Goal: Task Accomplishment & Management: Use online tool/utility

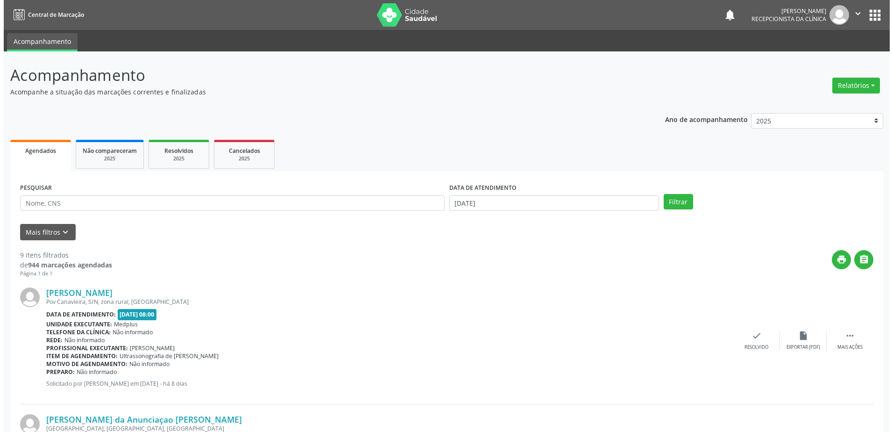
scroll to position [280, 0]
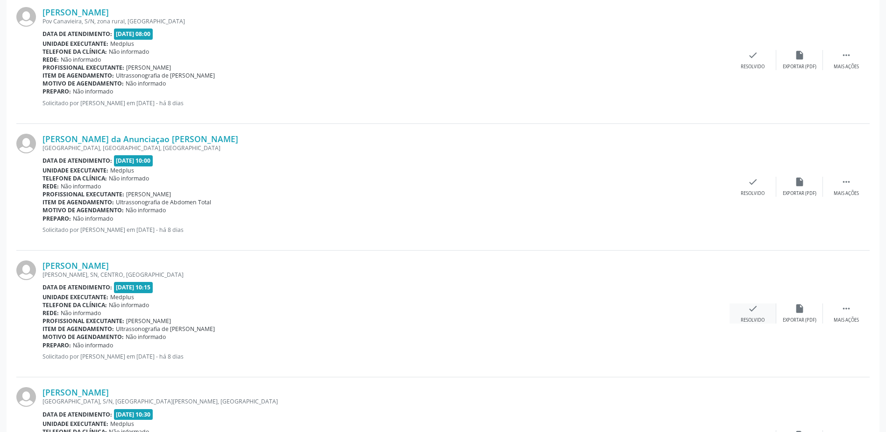
click at [755, 313] on icon "check" at bounding box center [753, 308] width 10 height 10
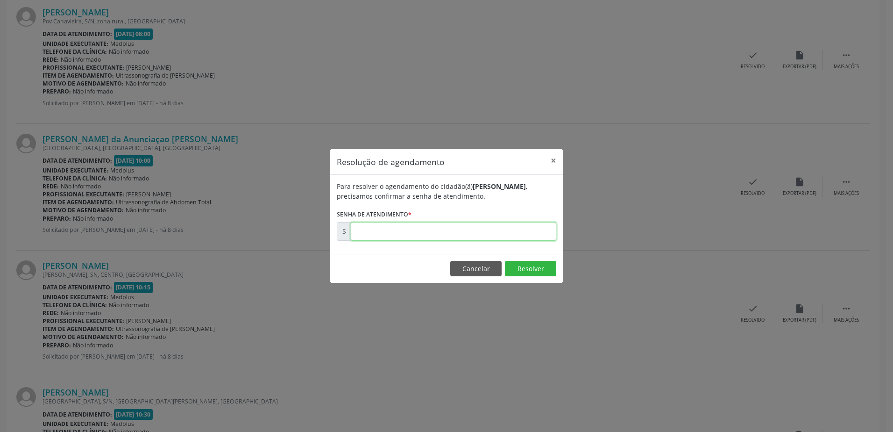
click at [390, 233] on input "text" at bounding box center [454, 231] width 206 height 19
type input "00181099"
click at [528, 272] on button "Resolver" at bounding box center [530, 269] width 51 height 16
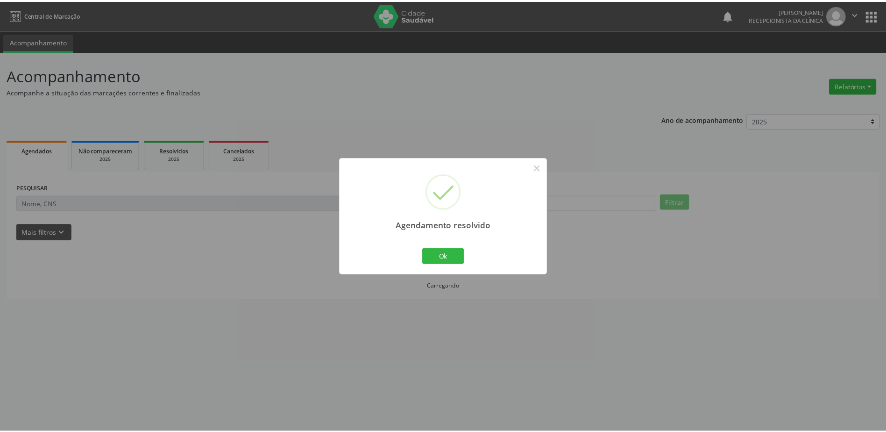
scroll to position [0, 0]
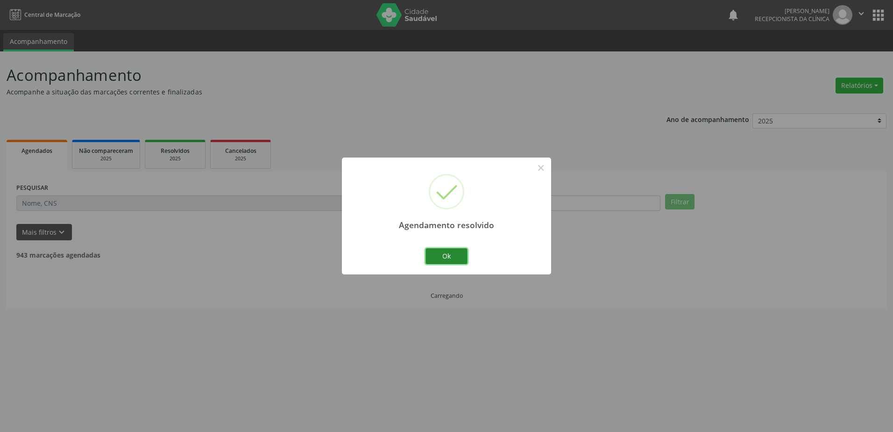
click at [450, 256] on button "Ok" at bounding box center [447, 256] width 42 height 16
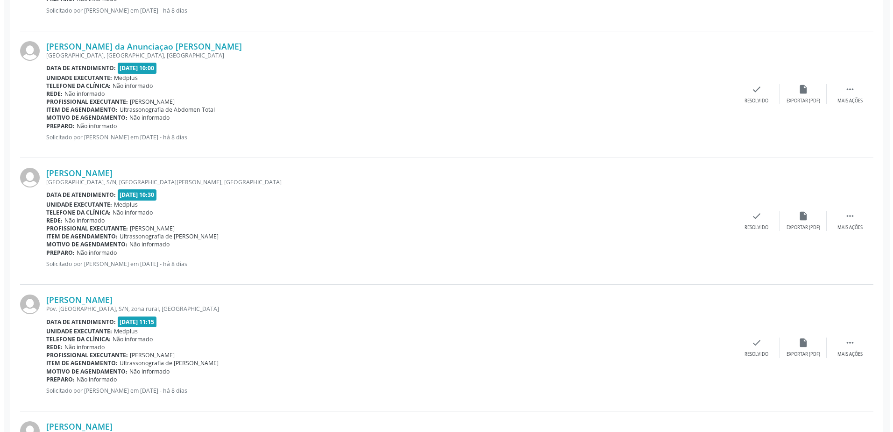
scroll to position [374, 0]
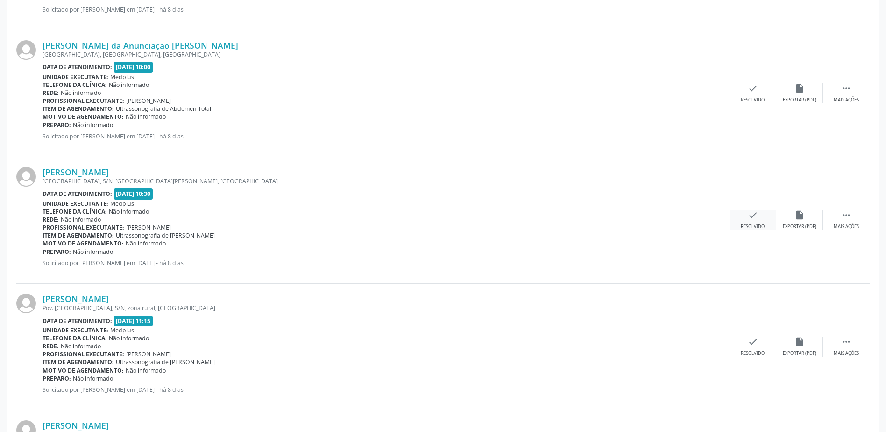
click at [761, 221] on div "check Resolvido" at bounding box center [753, 220] width 47 height 20
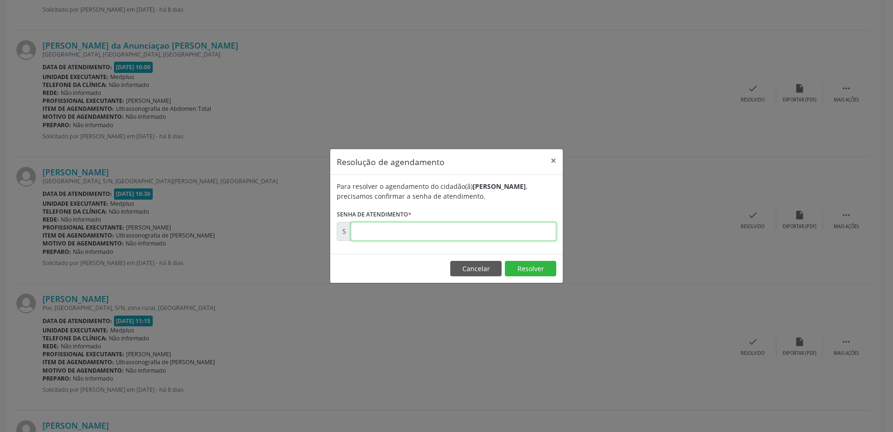
drag, startPoint x: 433, startPoint y: 235, endPoint x: 445, endPoint y: 239, distance: 13.2
click at [435, 237] on input "text" at bounding box center [454, 231] width 206 height 19
type input "00181101"
click at [532, 268] on button "Resolver" at bounding box center [530, 269] width 51 height 16
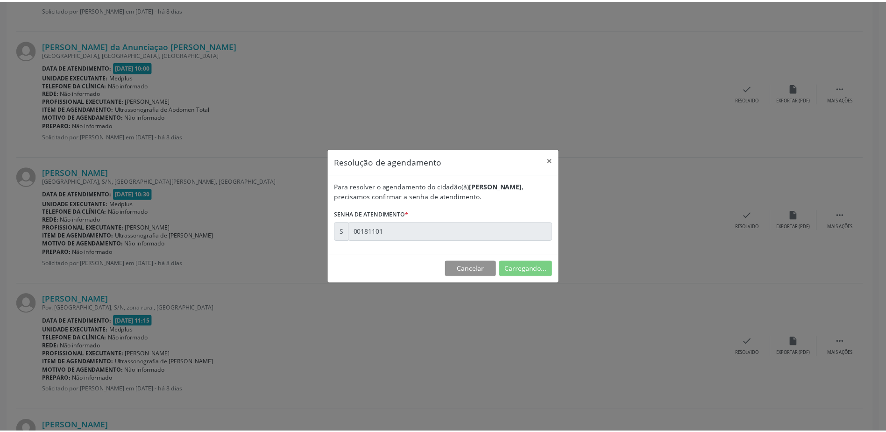
scroll to position [0, 0]
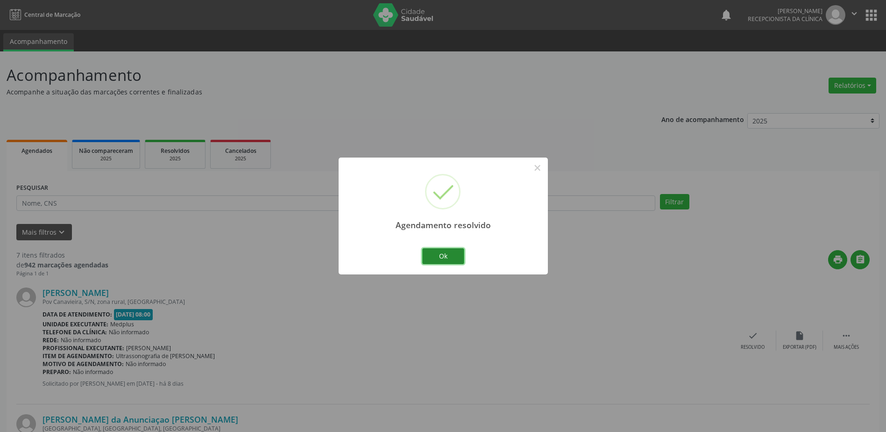
click at [459, 257] on button "Ok" at bounding box center [443, 256] width 42 height 16
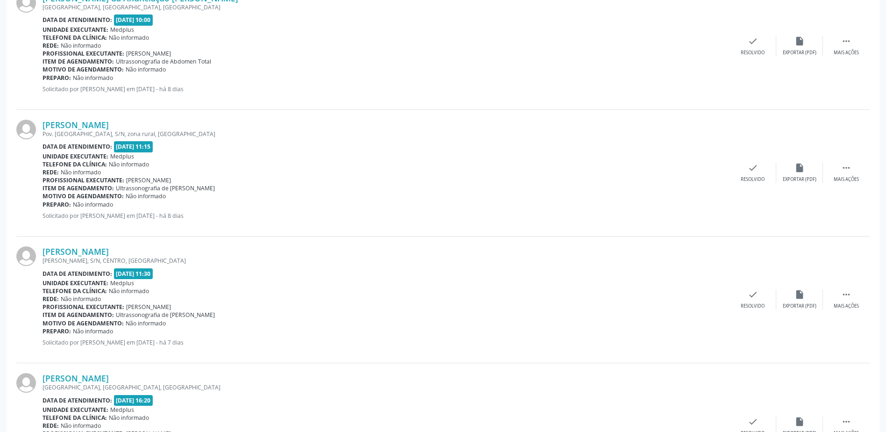
scroll to position [748, 0]
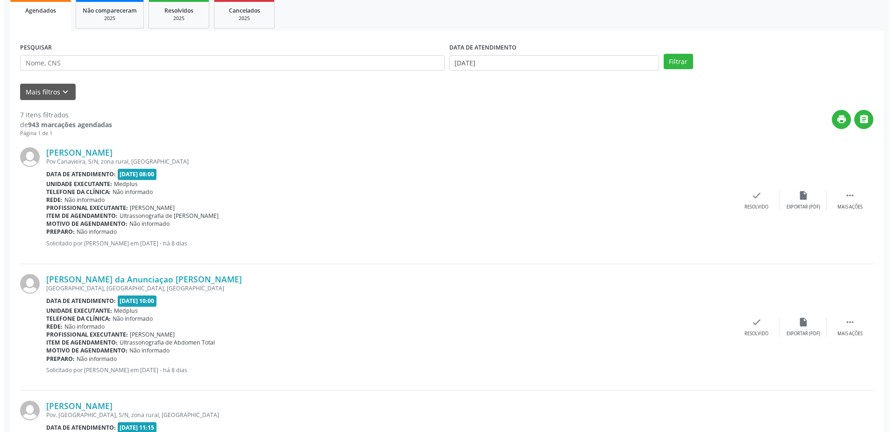
scroll to position [187, 0]
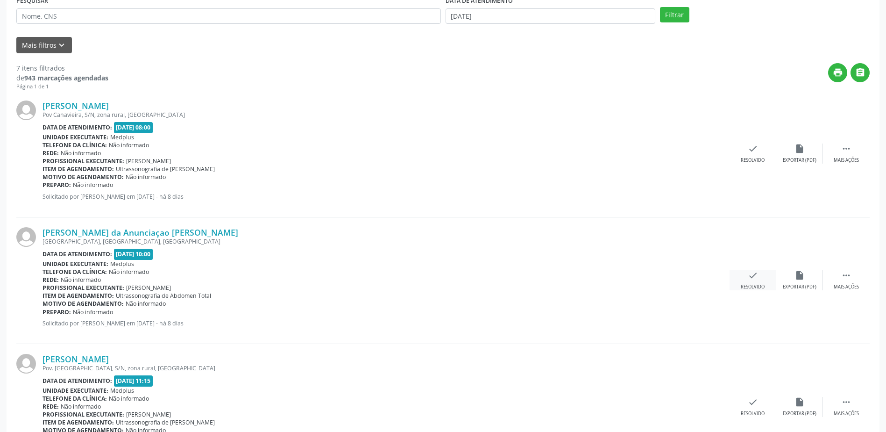
click at [755, 283] on div "check Resolvido" at bounding box center [753, 280] width 47 height 20
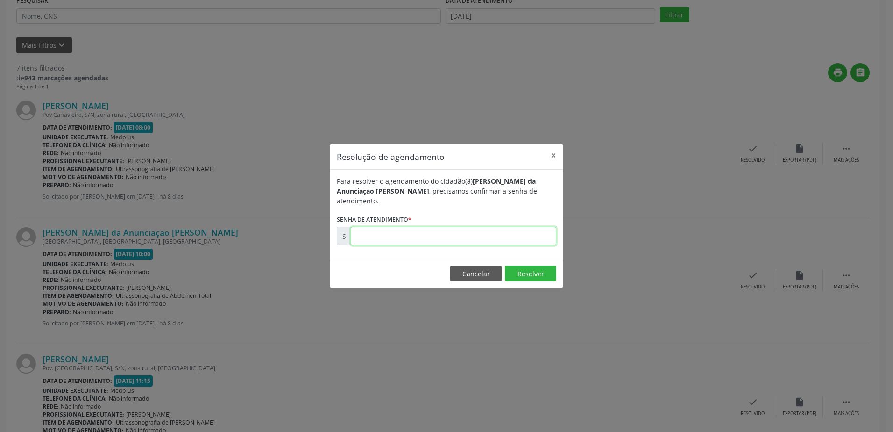
click at [398, 233] on input "text" at bounding box center [454, 236] width 206 height 19
type input "00181092"
click at [534, 268] on button "Resolver" at bounding box center [530, 273] width 51 height 16
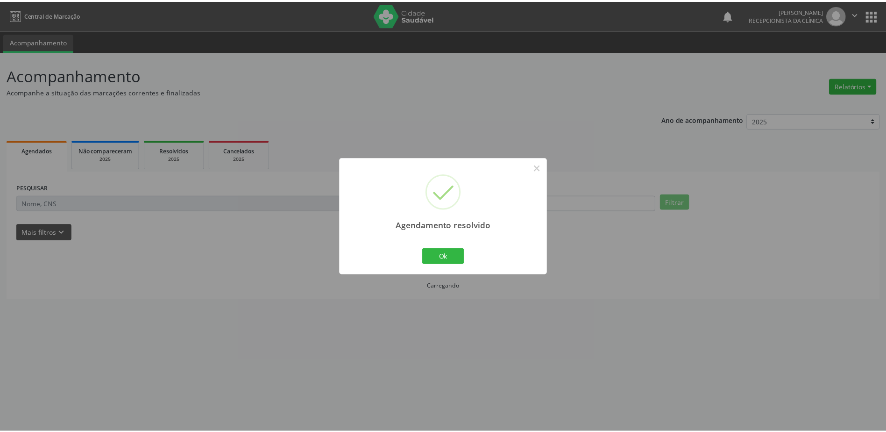
scroll to position [0, 0]
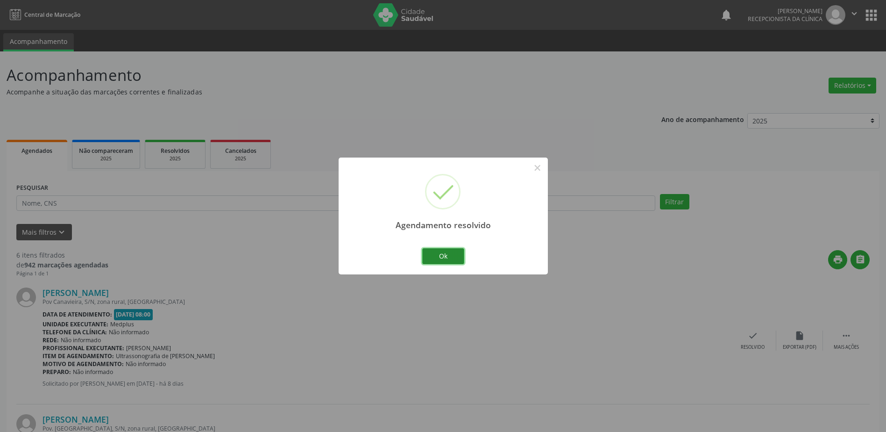
click at [454, 259] on button "Ok" at bounding box center [443, 256] width 42 height 16
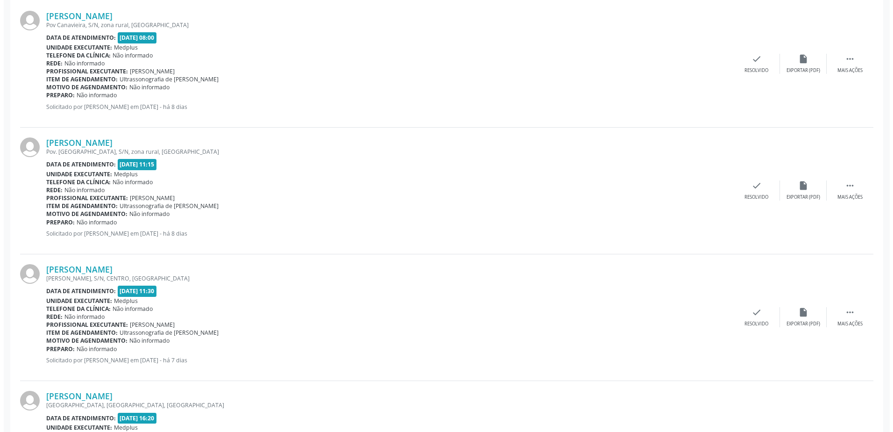
scroll to position [327, 0]
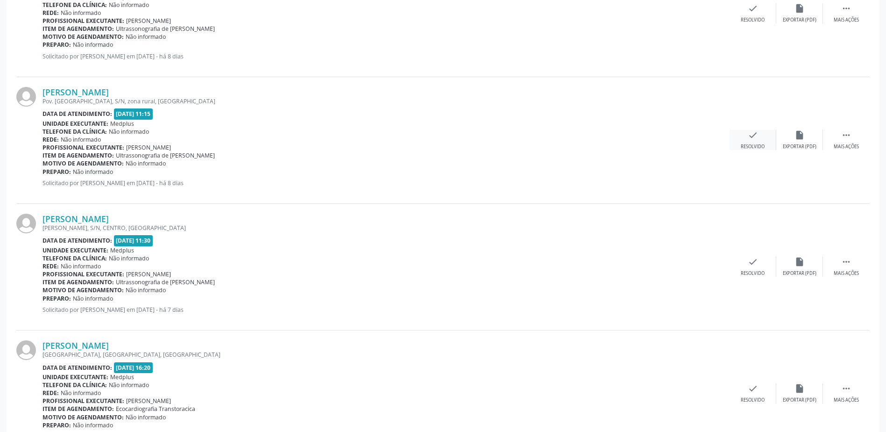
click at [760, 142] on div "check Resolvido" at bounding box center [753, 140] width 47 height 20
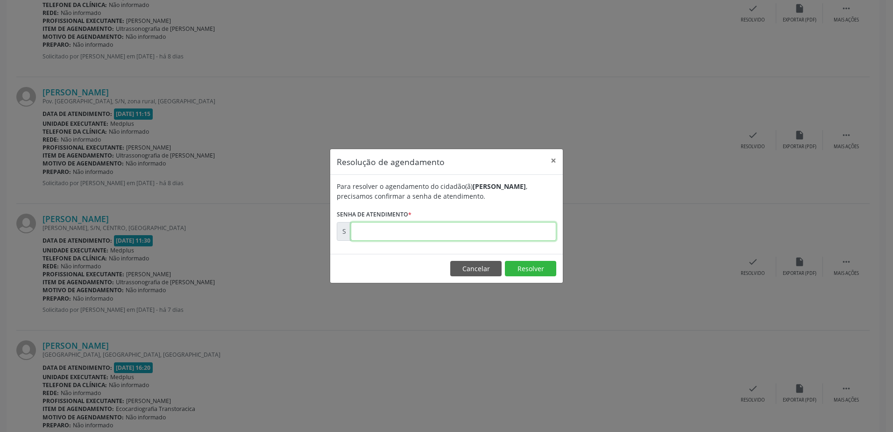
click at [440, 232] on input "text" at bounding box center [454, 231] width 206 height 19
type input "00181107"
click at [529, 270] on button "Resolver" at bounding box center [530, 269] width 51 height 16
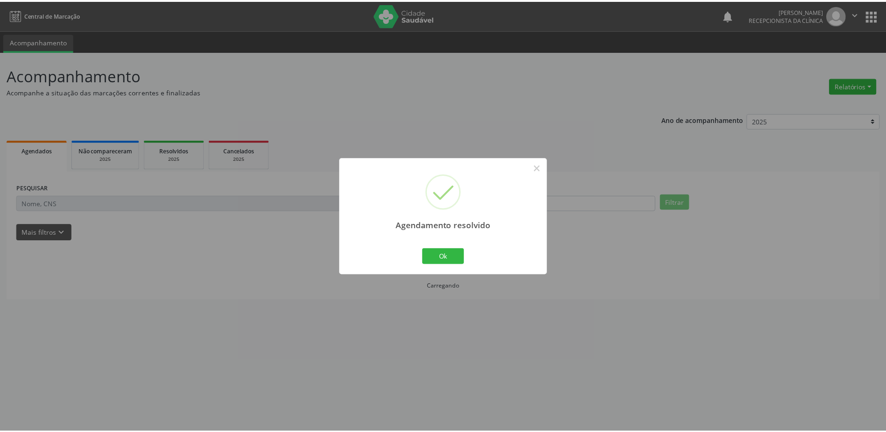
scroll to position [0, 0]
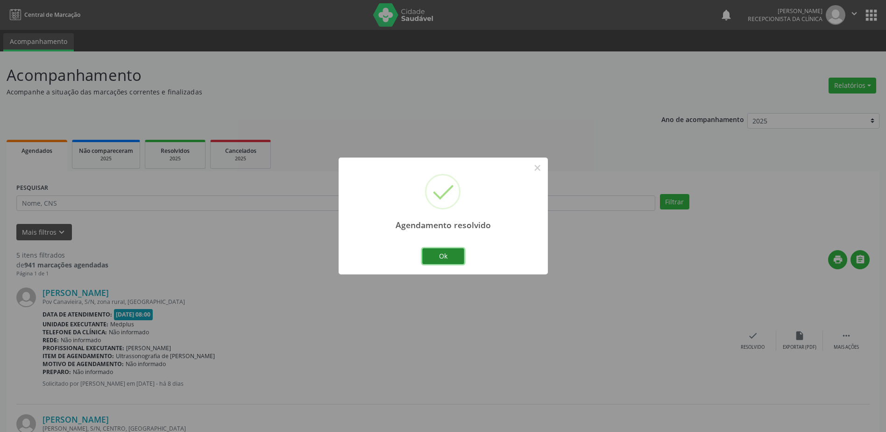
click at [433, 256] on button "Ok" at bounding box center [443, 256] width 42 height 16
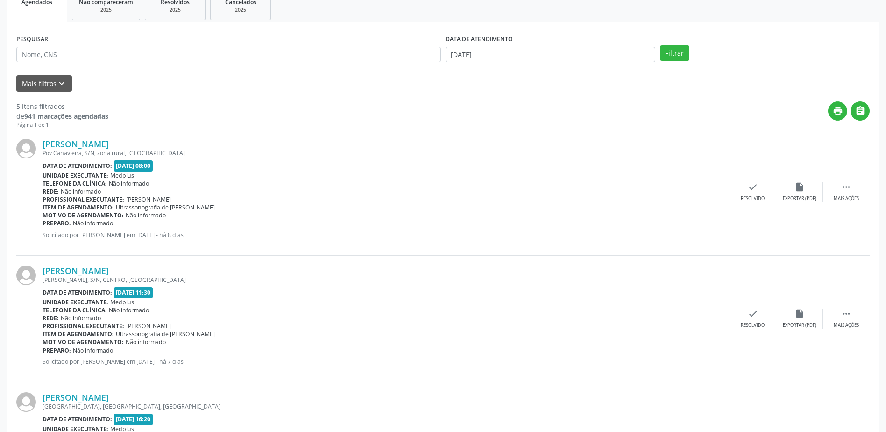
scroll to position [187, 0]
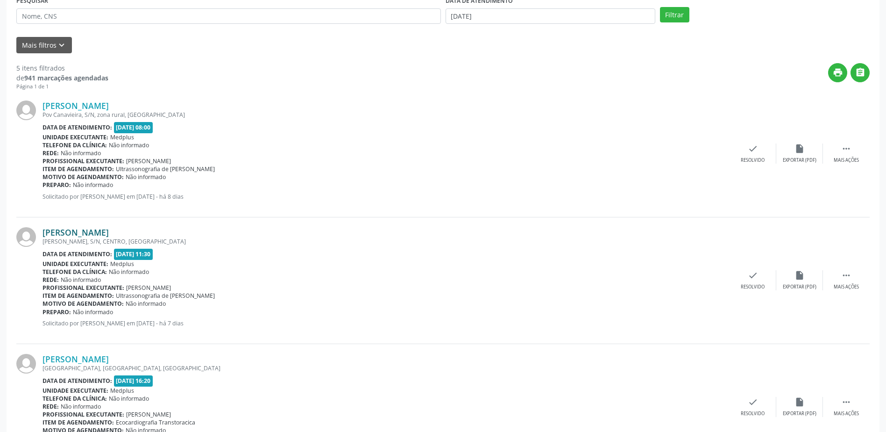
click at [96, 233] on link "[PERSON_NAME]" at bounding box center [76, 232] width 66 height 10
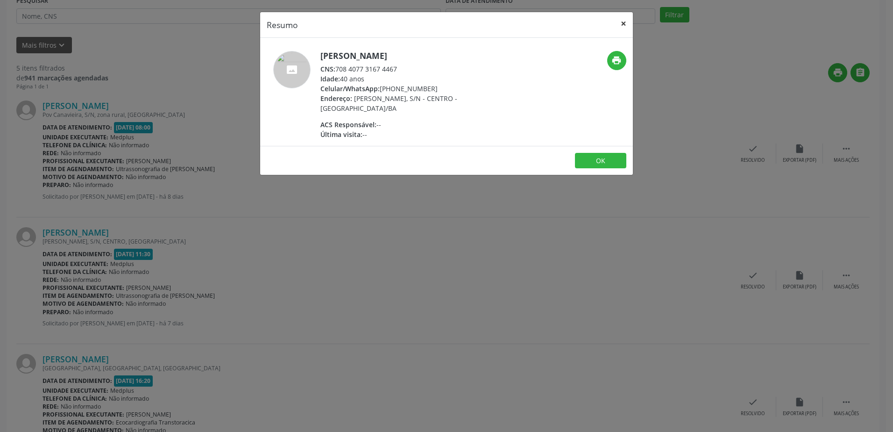
click at [623, 26] on button "×" at bounding box center [623, 23] width 19 height 23
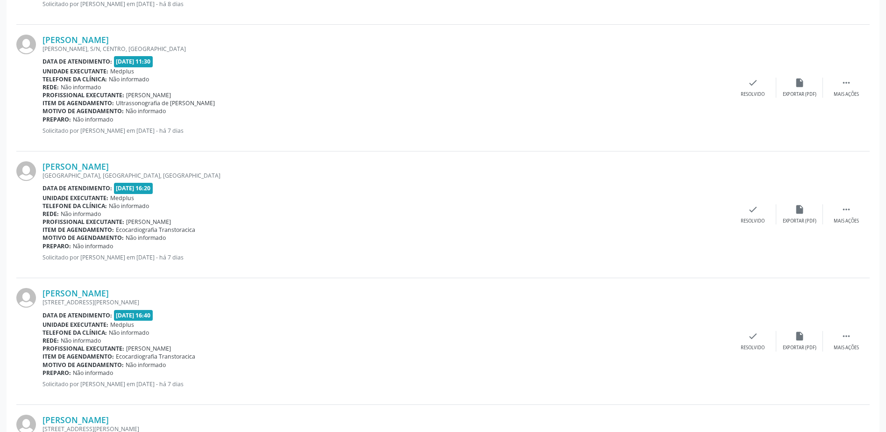
scroll to position [374, 0]
